Goal: Task Accomplishment & Management: Use online tool/utility

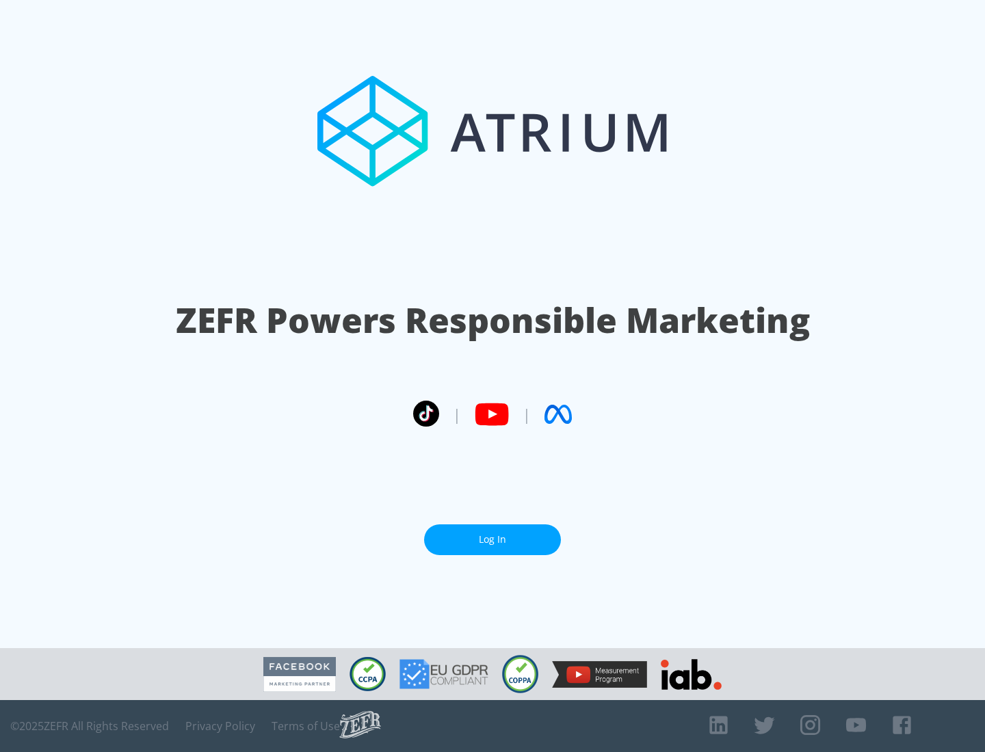
click at [492, 534] on link "Log In" at bounding box center [492, 540] width 137 height 31
